Goal: Task Accomplishment & Management: Use online tool/utility

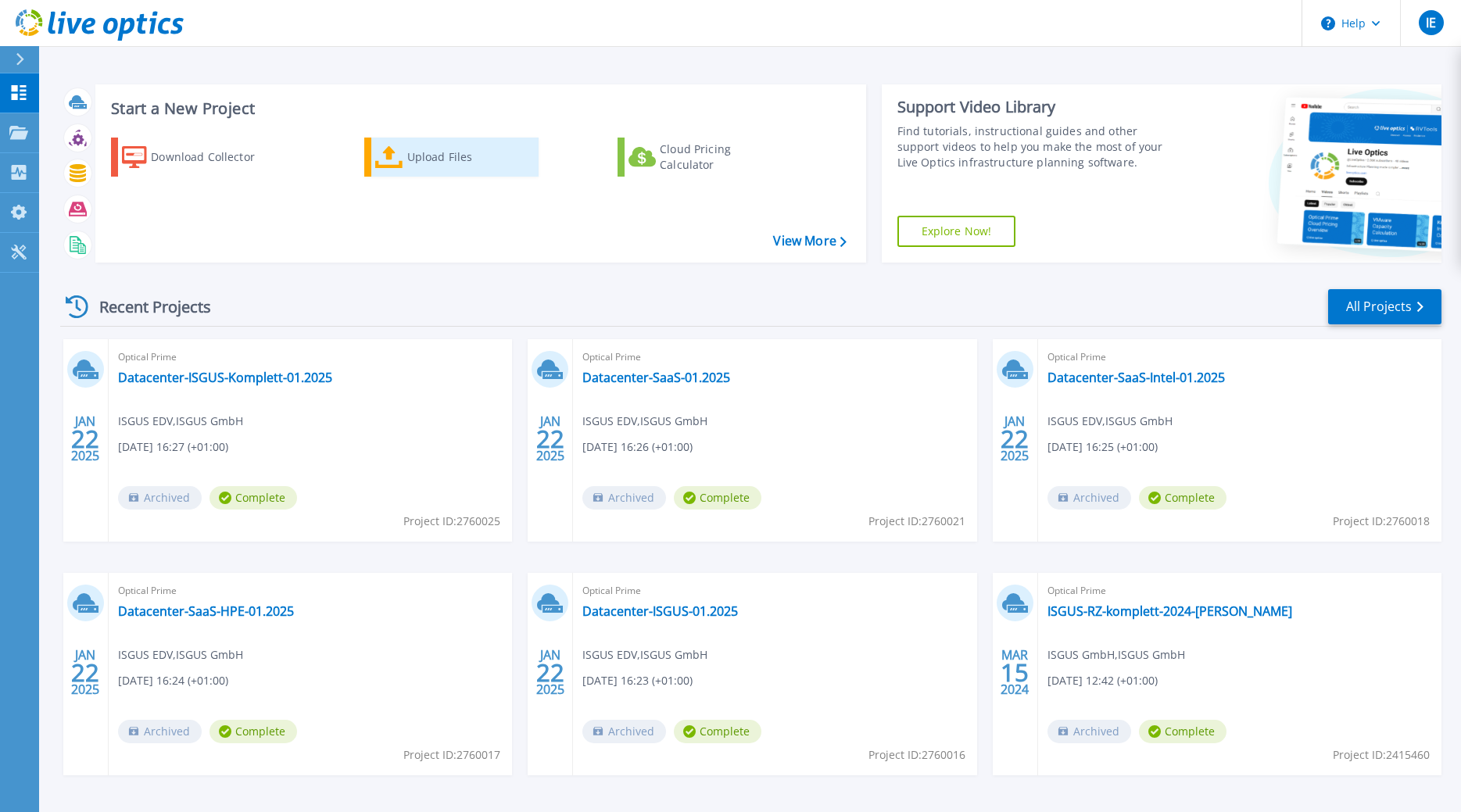
click at [435, 163] on div "Upload Files" at bounding box center [469, 157] width 125 height 32
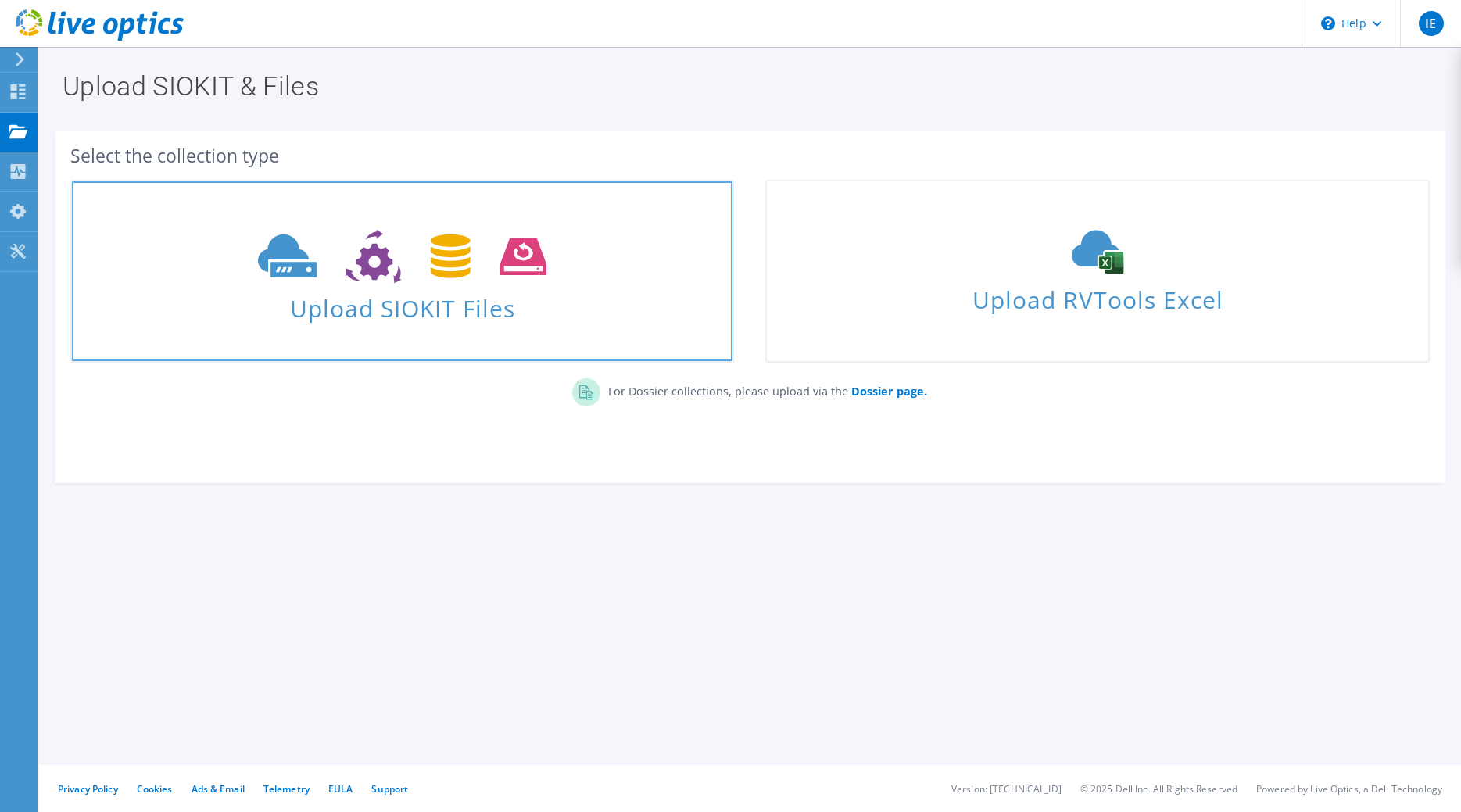
click at [417, 262] on icon at bounding box center [402, 256] width 289 height 53
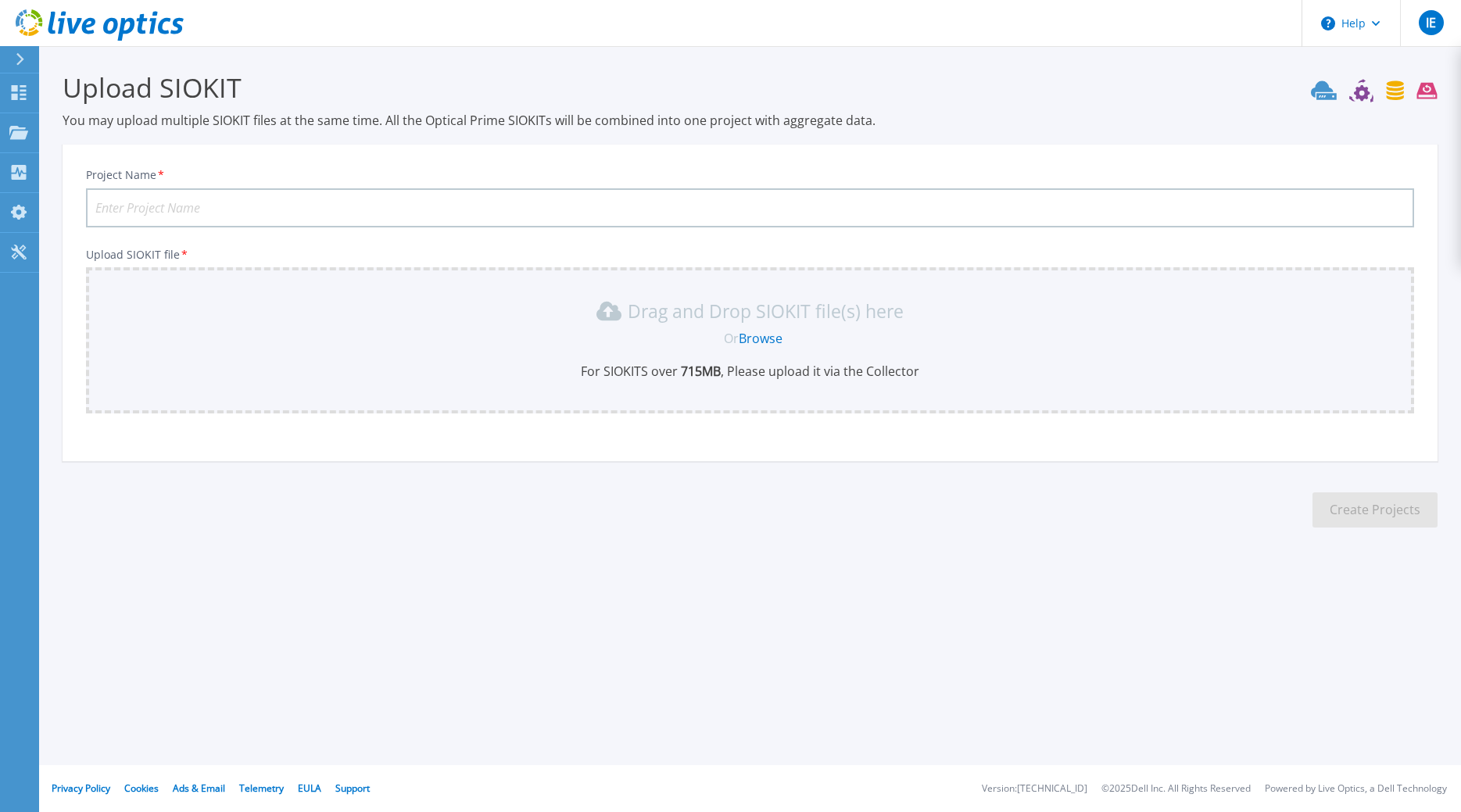
click at [231, 204] on input "Project Name *" at bounding box center [750, 208] width 1328 height 39
click at [212, 207] on input "Project Name *" at bounding box center [750, 208] width 1328 height 39
click at [219, 203] on input "ISGUS-10.2025" at bounding box center [750, 208] width 1328 height 39
type input "ISGUS-10.2025-ohne-SaaS"
click at [626, 329] on div "Drag and Drop SIOKIT file(s) here Or Browse For SIOKITS over 715 MB , Please up…" at bounding box center [750, 338] width 1309 height 82
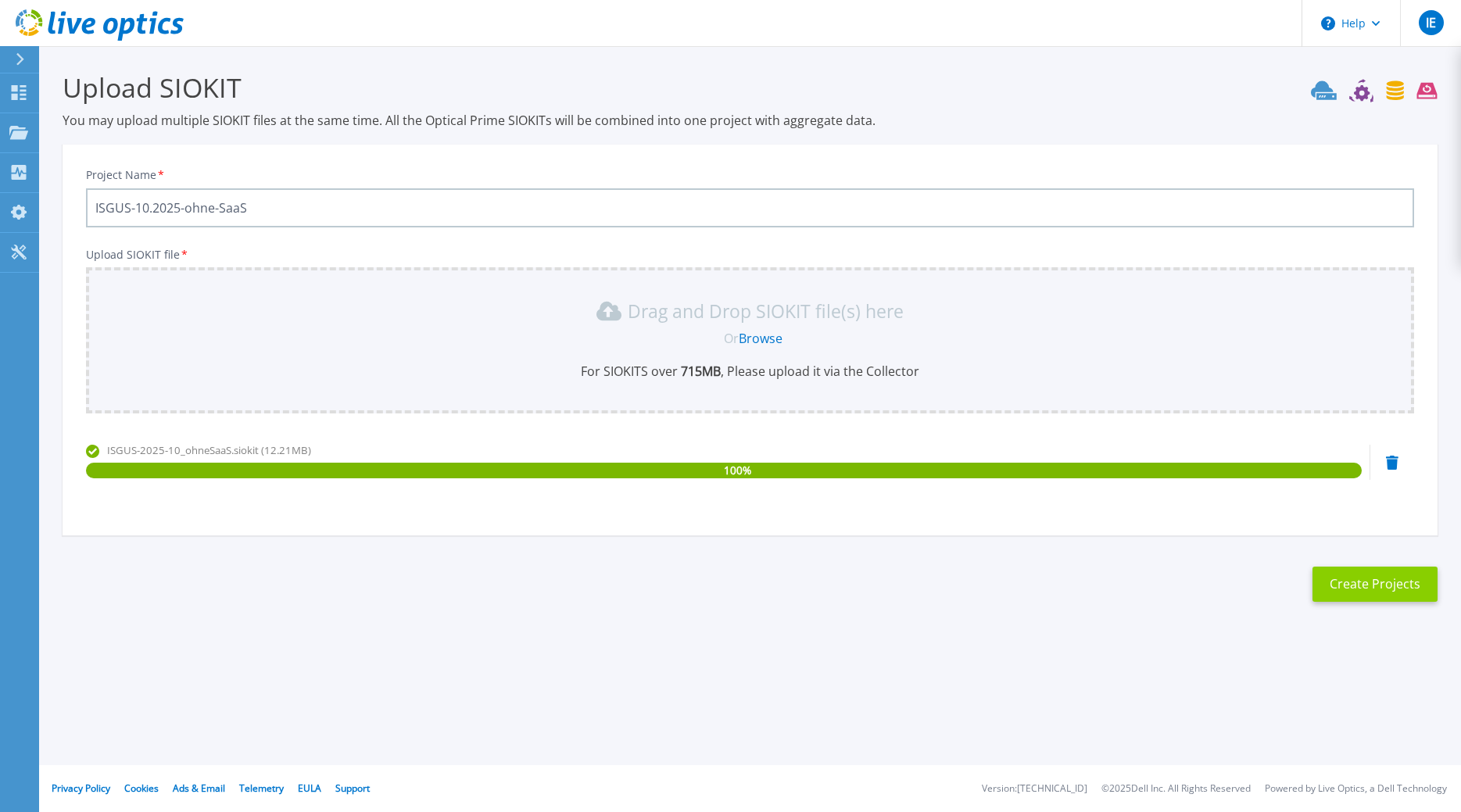
click at [1376, 584] on button "Create Projects" at bounding box center [1374, 584] width 125 height 35
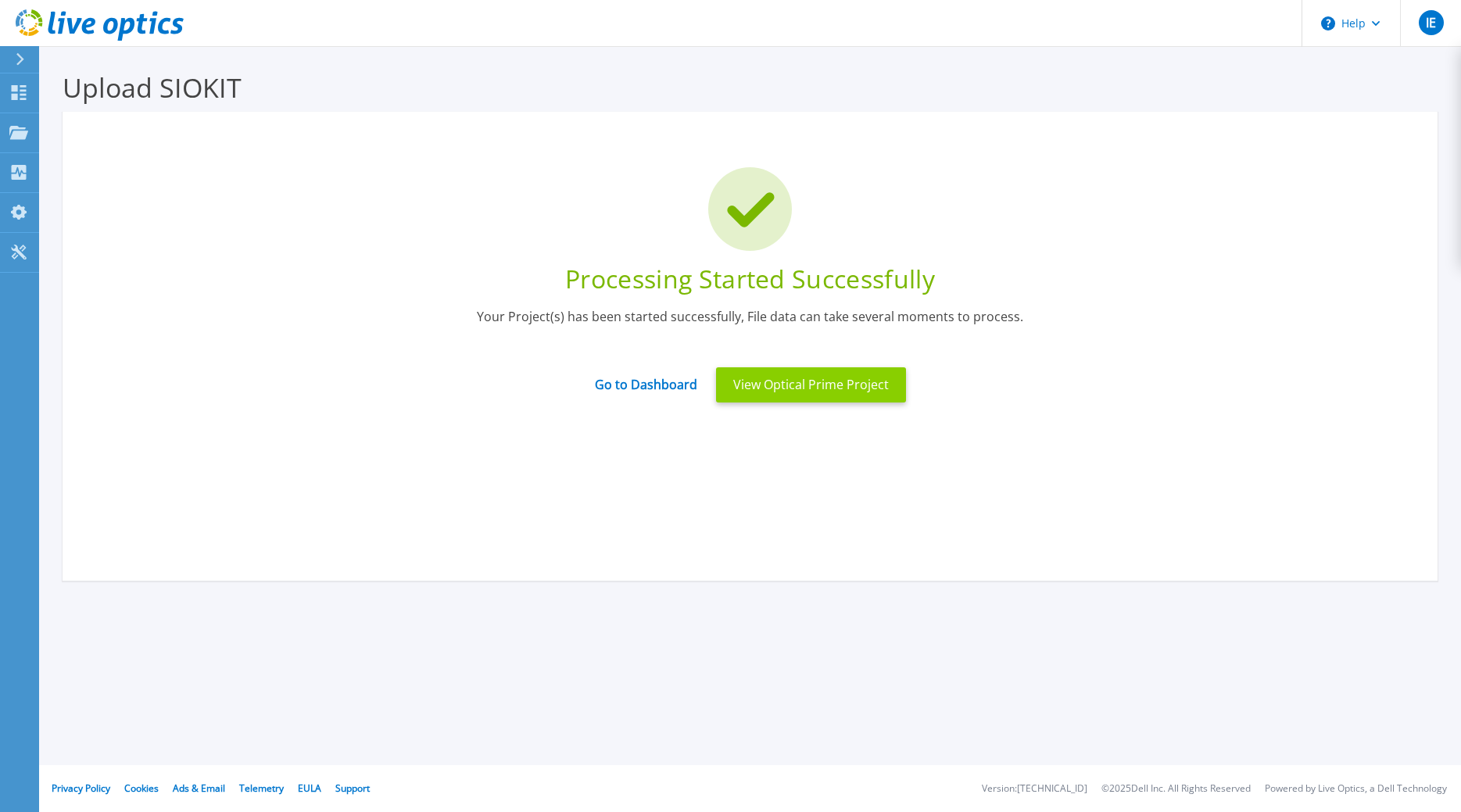
click at [848, 384] on button "View Optical Prime Project" at bounding box center [810, 385] width 190 height 35
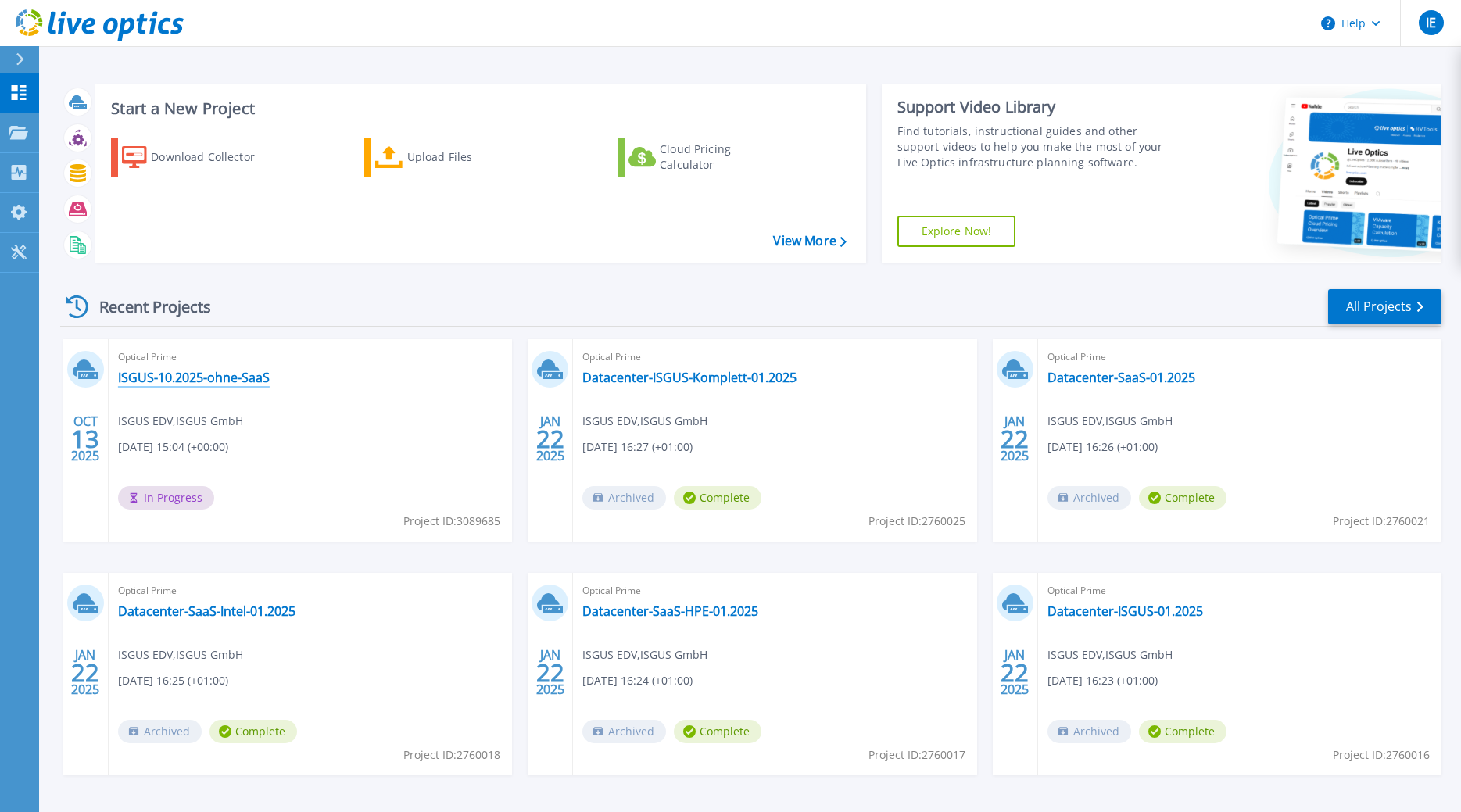
click at [173, 379] on link "ISGUS-10.2025-ohne-SaaS" at bounding box center [194, 378] width 152 height 16
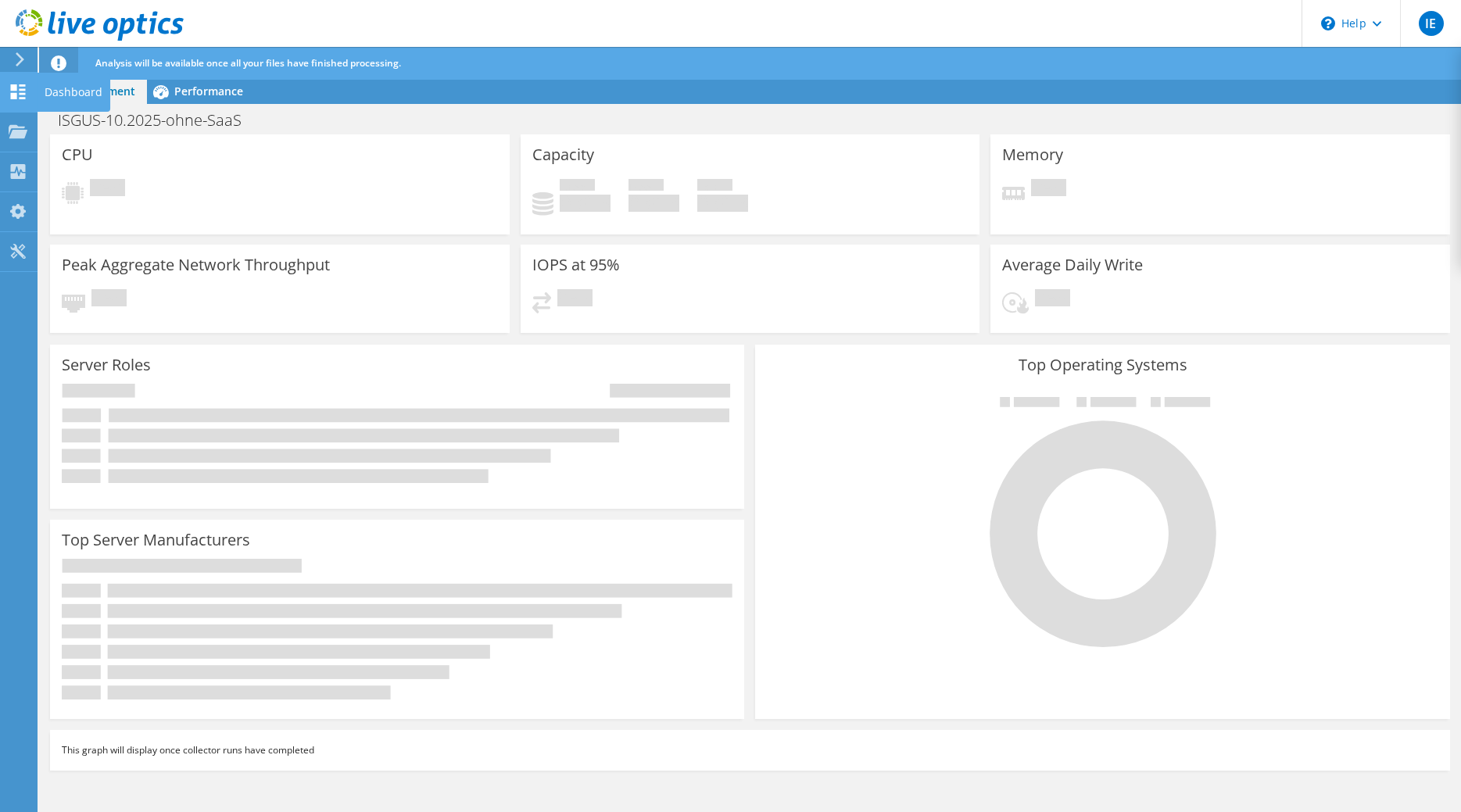
click at [9, 85] on icon at bounding box center [18, 91] width 18 height 15
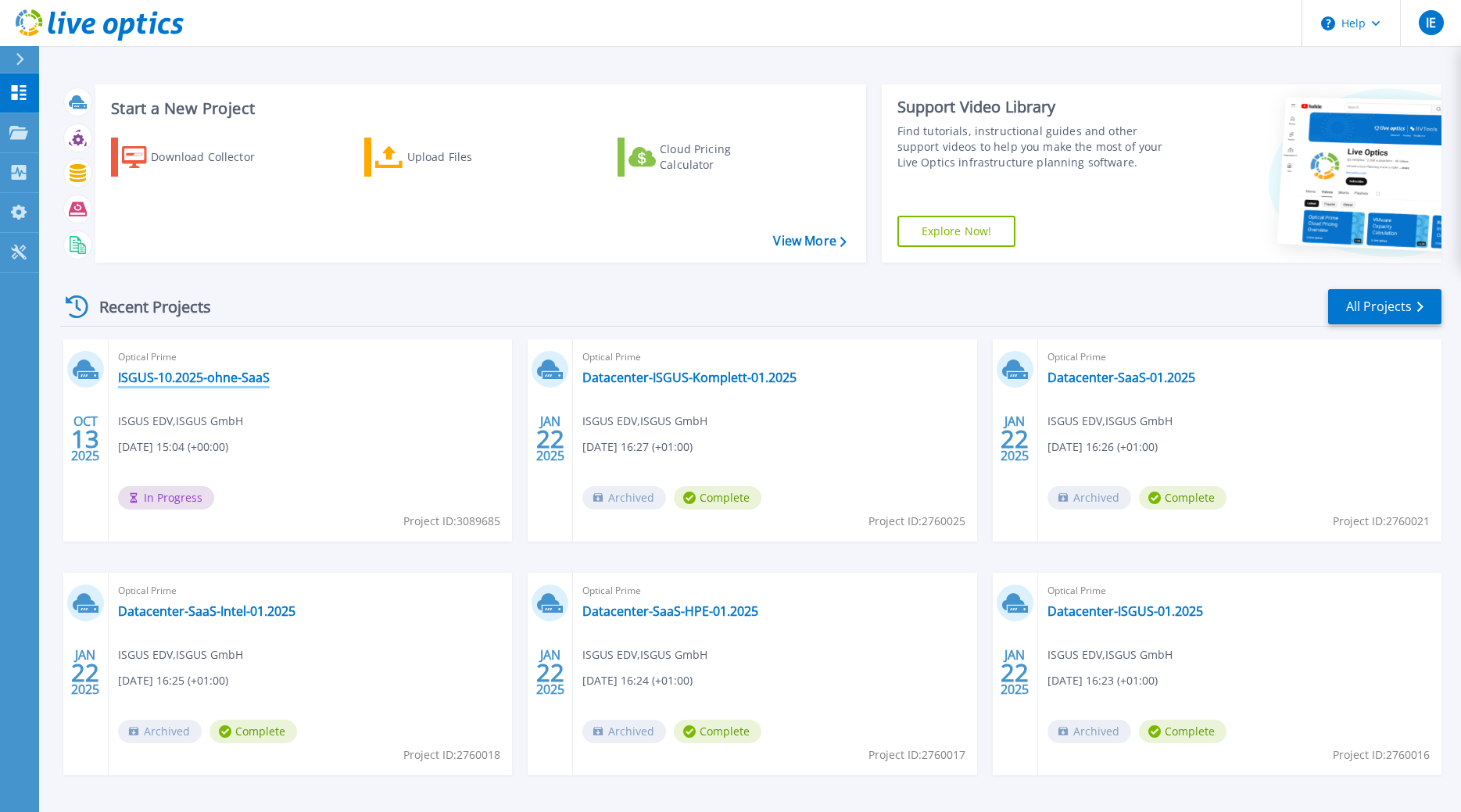
click at [171, 381] on link "ISGUS-10.2025-ohne-SaaS" at bounding box center [194, 378] width 152 height 16
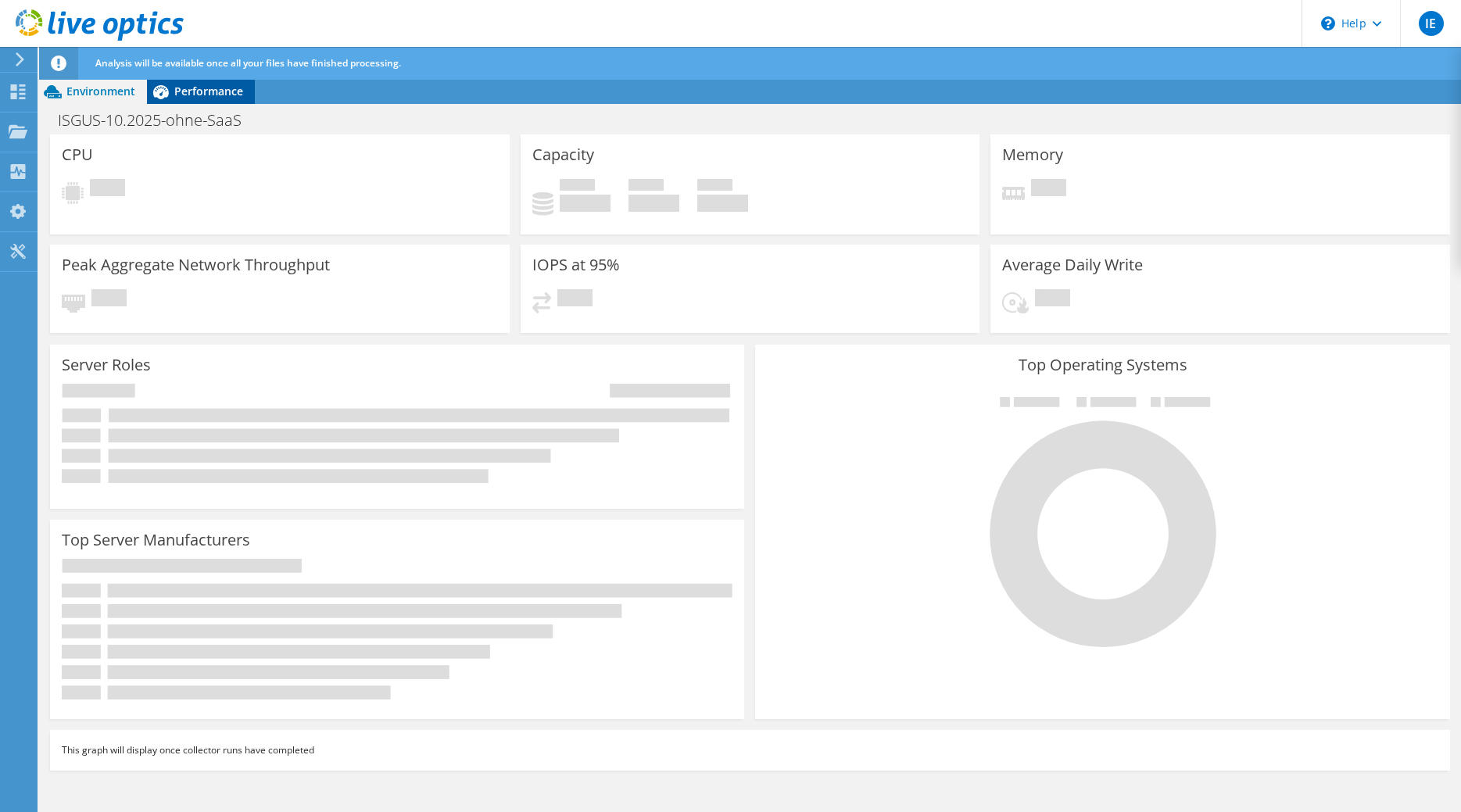
click at [219, 89] on span "Performance" at bounding box center [209, 90] width 68 height 15
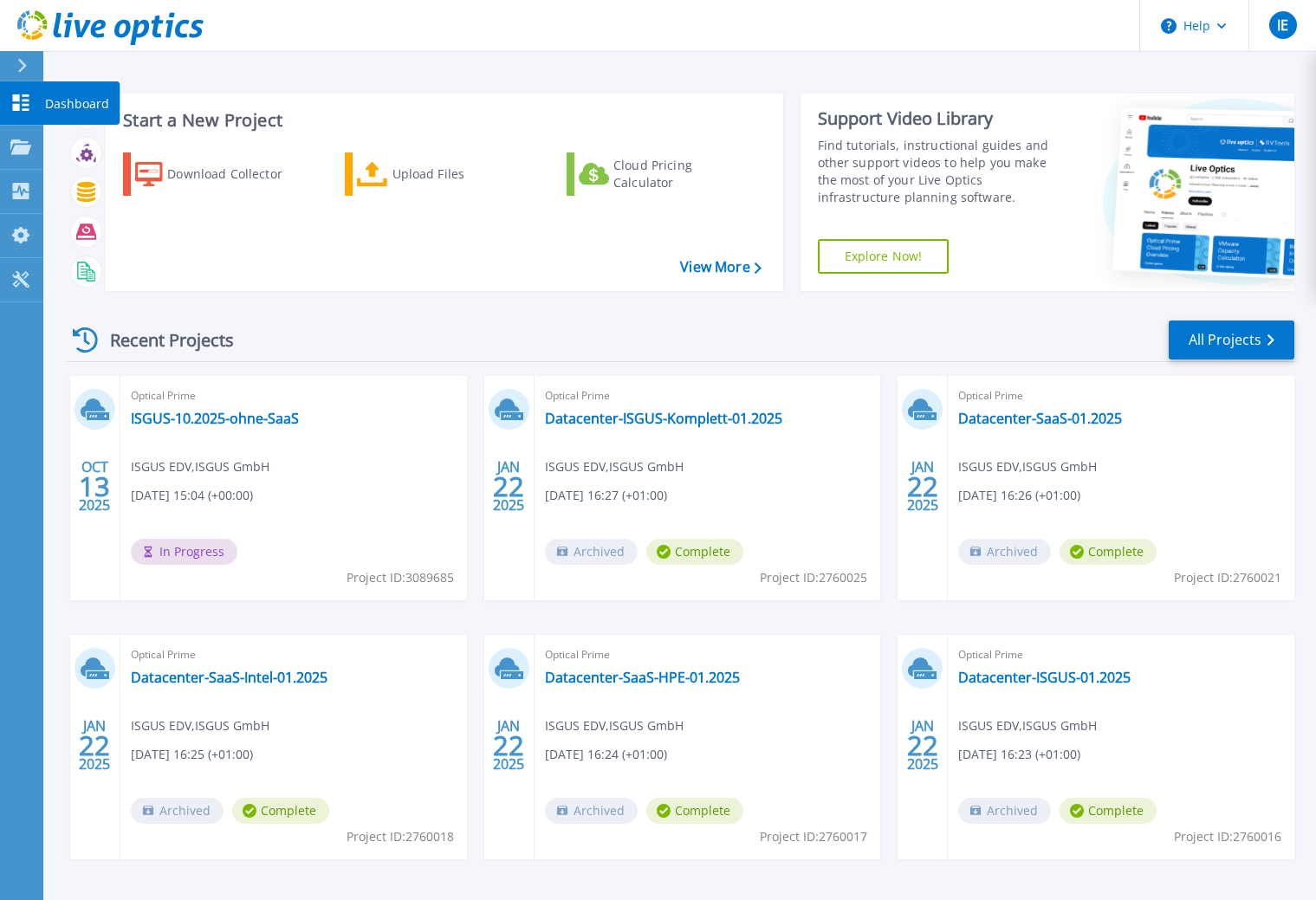
click at [15, 103] on icon at bounding box center [20, 102] width 20 height 17
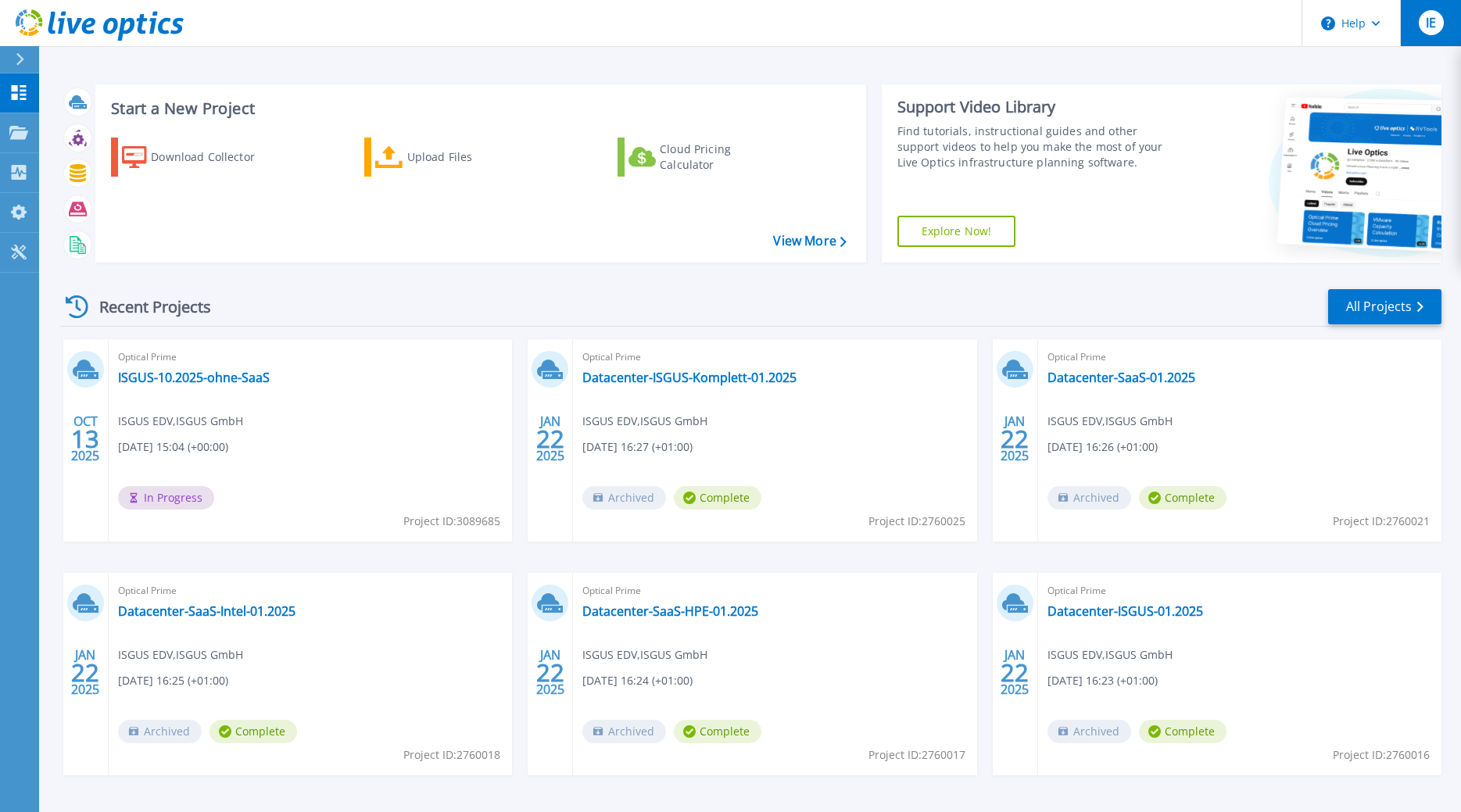
click at [1434, 25] on span "IE" at bounding box center [1431, 23] width 11 height 12
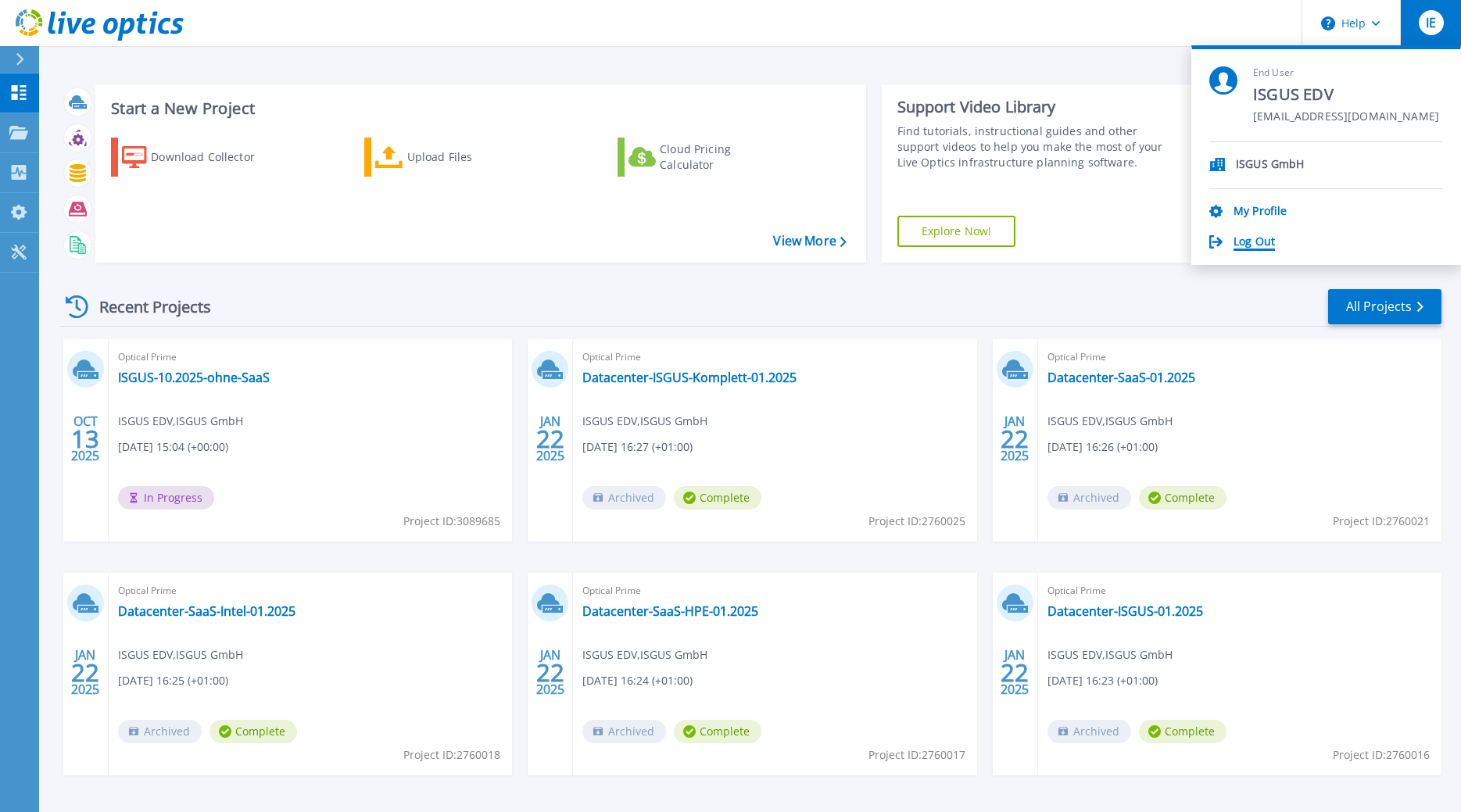
click at [1243, 248] on link "Log Out" at bounding box center [1253, 242] width 41 height 15
